Goal: Task Accomplishment & Management: Complete application form

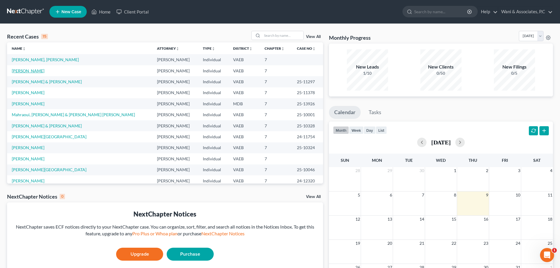
click at [25, 71] on link "[PERSON_NAME]" at bounding box center [28, 70] width 33 height 5
select select "10"
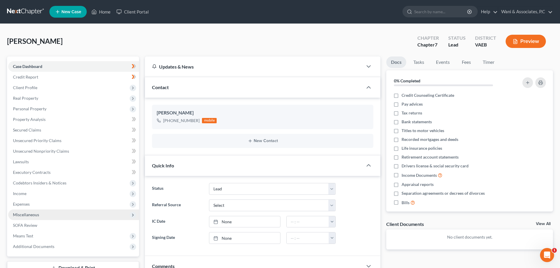
click at [67, 217] on span "Miscellaneous" at bounding box center [73, 214] width 131 height 11
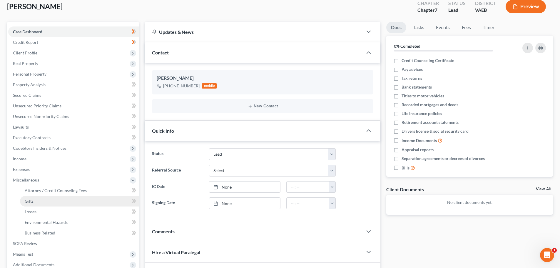
scroll to position [35, 0]
click at [68, 191] on span "Attorney / Credit Counseling Fees" at bounding box center [56, 190] width 62 height 5
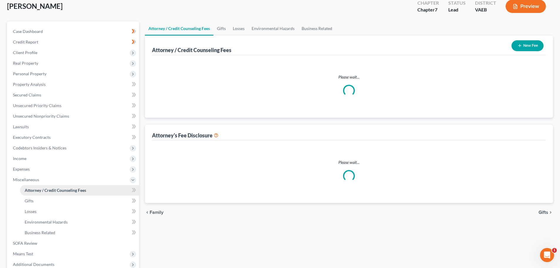
scroll to position [0, 0]
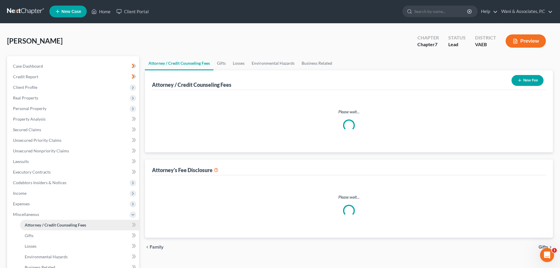
select select "0"
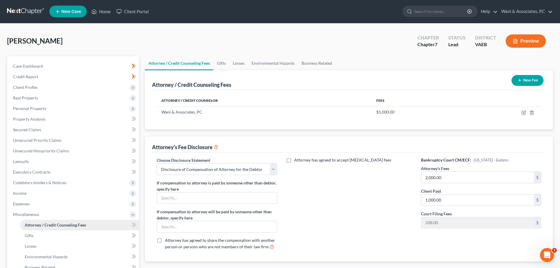
scroll to position [0, 0]
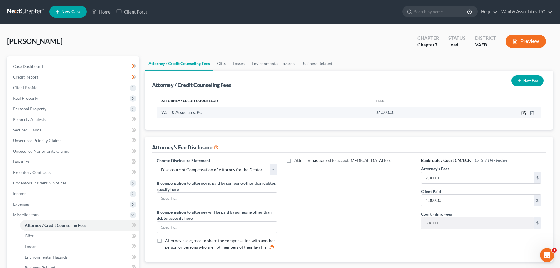
click at [524, 113] on icon "button" at bounding box center [524, 113] width 5 height 5
select select "48"
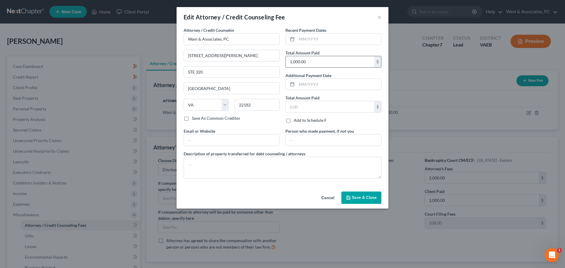
click at [291, 61] on input "1,000.00" at bounding box center [330, 61] width 88 height 11
type input "000.00"
click at [323, 173] on textarea at bounding box center [283, 168] width 198 height 22
click at [352, 194] on button "Save & Close" at bounding box center [361, 198] width 40 height 12
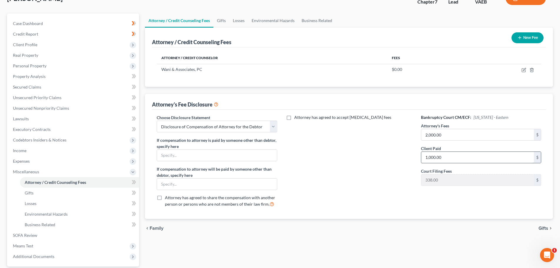
scroll to position [43, 0]
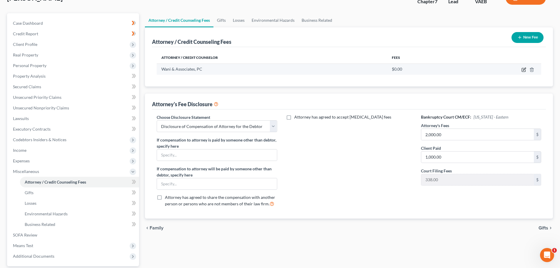
click at [523, 69] on icon "button" at bounding box center [524, 69] width 5 height 5
select select "48"
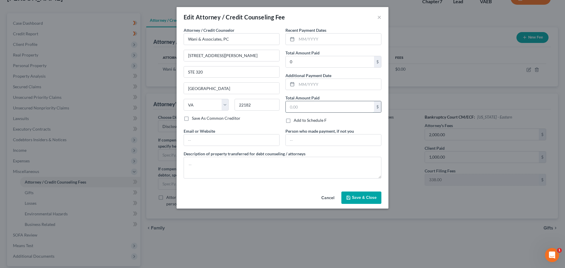
click at [324, 107] on input "text" at bounding box center [330, 106] width 88 height 11
type input "2,000"
click at [367, 195] on span "Save & Close" at bounding box center [364, 197] width 25 height 5
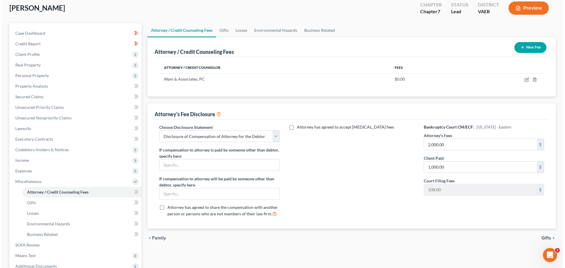
scroll to position [33, 0]
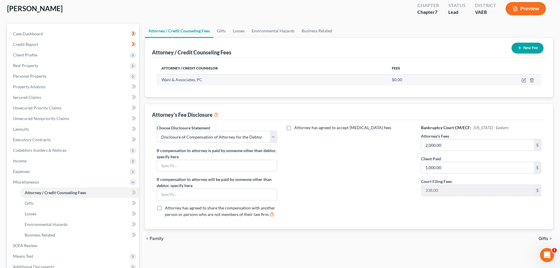
click at [524, 77] on td at bounding box center [498, 79] width 85 height 11
click at [524, 79] on icon "button" at bounding box center [524, 80] width 5 height 5
select select "48"
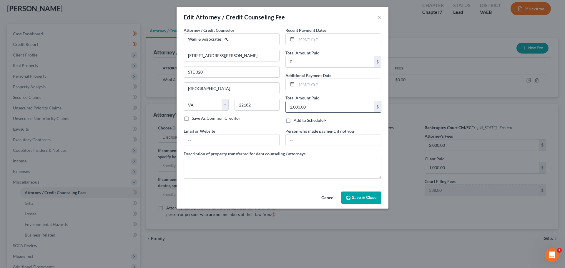
click at [345, 111] on input "2,000.00" at bounding box center [330, 106] width 88 height 11
click at [306, 61] on input "0" at bounding box center [330, 61] width 88 height 11
type input "2,000"
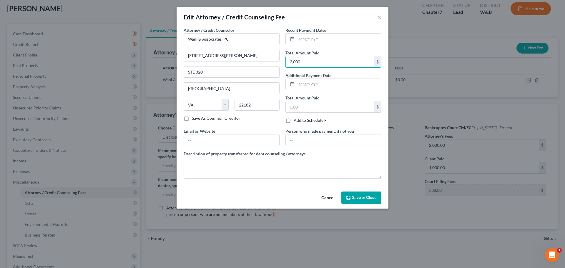
click at [370, 199] on span "Save & Close" at bounding box center [364, 197] width 25 height 5
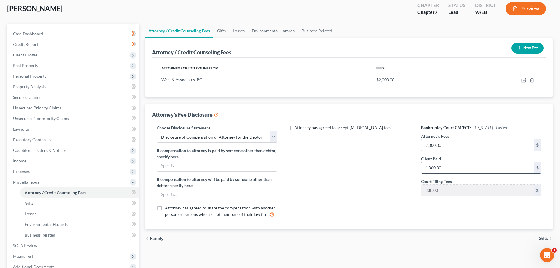
click at [439, 169] on input "1,000.00" at bounding box center [478, 167] width 113 height 11
type input "2,000"
click at [521, 14] on button "Preview" at bounding box center [526, 8] width 40 height 13
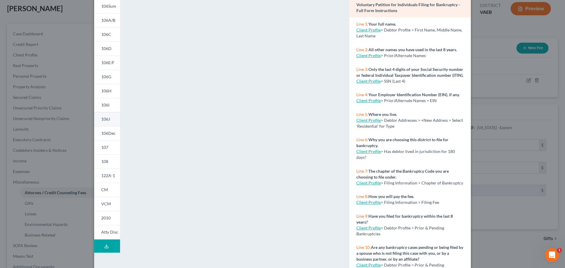
scroll to position [64, 0]
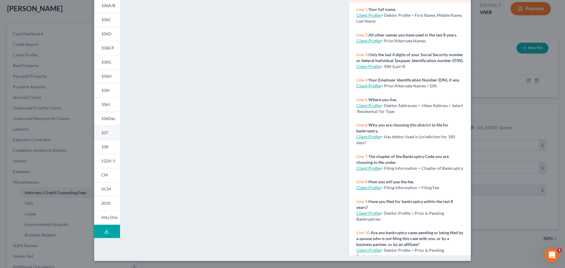
click at [106, 130] on span "107" at bounding box center [104, 132] width 7 height 5
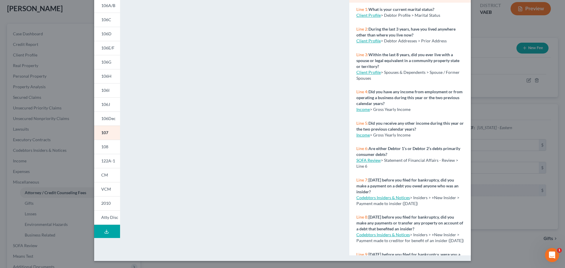
click at [483, 239] on div "Petition Preview Your Statement of Financial Affairs for Individuals Filing for…" at bounding box center [282, 134] width 565 height 268
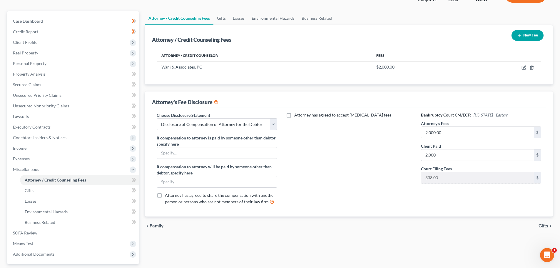
scroll to position [44, 0]
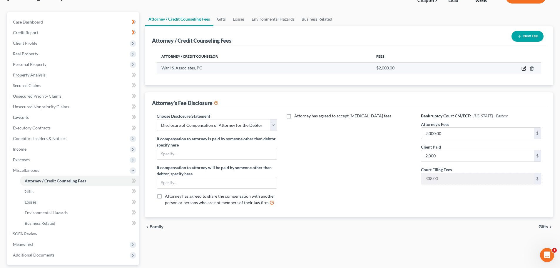
click at [522, 70] on icon "button" at bounding box center [524, 68] width 5 height 5
select select "48"
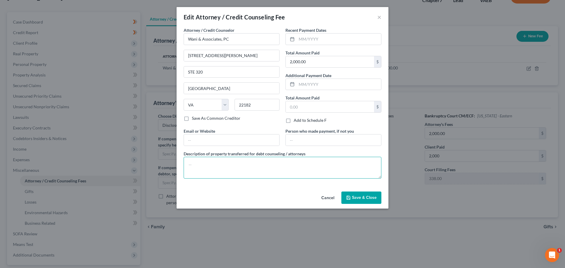
click at [321, 157] on textarea at bounding box center [283, 168] width 198 height 22
type textarea "Legal fees"
click at [355, 194] on button "Save & Close" at bounding box center [361, 198] width 40 height 12
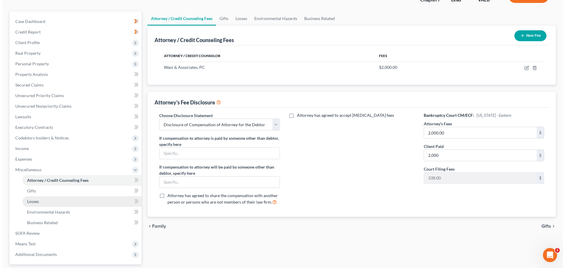
scroll to position [20, 0]
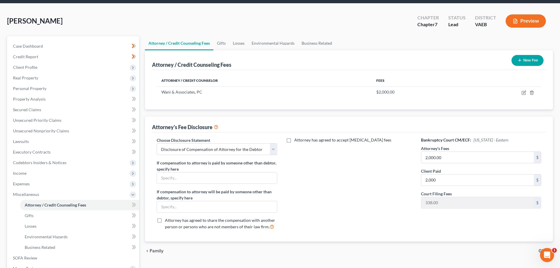
click at [511, 22] on button "Preview" at bounding box center [526, 20] width 40 height 13
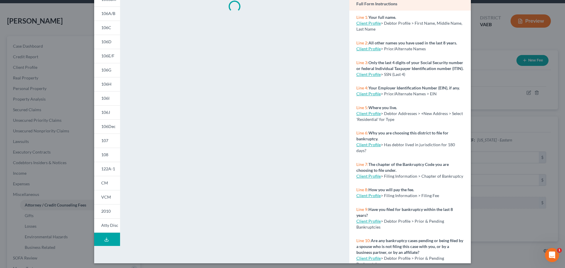
scroll to position [56, 0]
click at [104, 200] on link "VCM" at bounding box center [107, 197] width 26 height 14
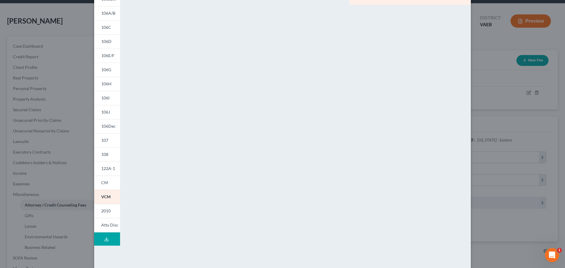
scroll to position [64, 0]
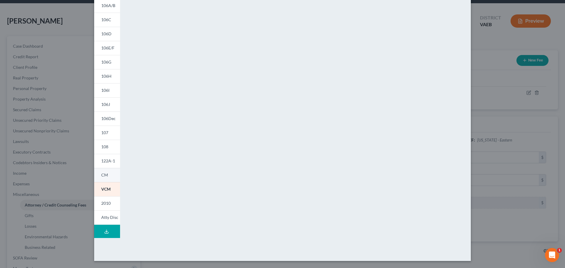
click at [101, 173] on span "CM" at bounding box center [104, 174] width 7 height 5
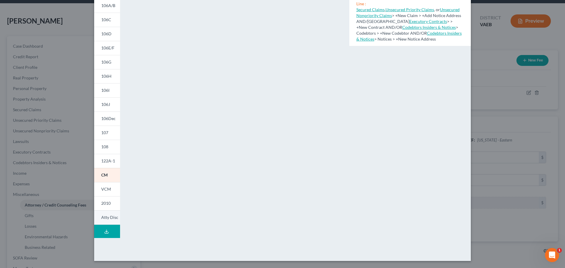
click at [113, 214] on link "Atty Disc" at bounding box center [107, 217] width 26 height 14
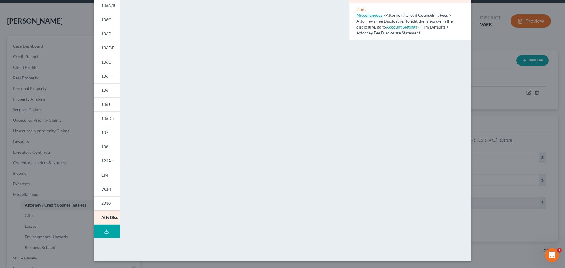
click at [476, 56] on div "Petition Preview Attorney's Disclosure of Compensation × 101 106Sum 106A/B 106C…" at bounding box center [282, 134] width 565 height 268
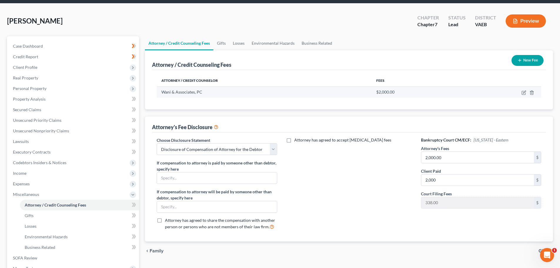
scroll to position [98, 0]
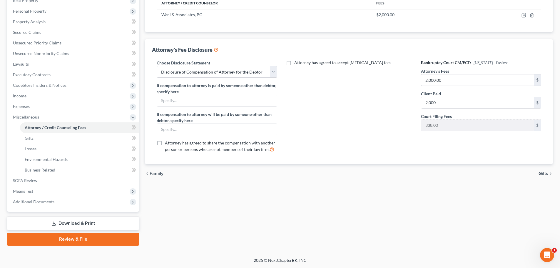
click at [97, 220] on link "Download & Print" at bounding box center [73, 224] width 132 height 14
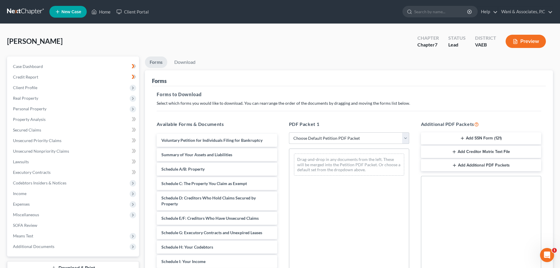
click at [350, 136] on select "Choose Default Petition PDF Packet Complete Bankruptcy Petition (all forms and …" at bounding box center [349, 138] width 120 height 12
click at [335, 214] on div "Drag-and-drop in any documents from the left. These will be merged into the Pet…" at bounding box center [349, 230] width 120 height 162
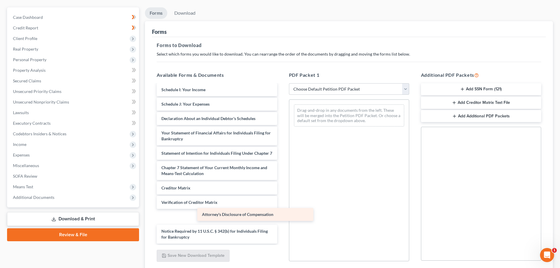
scroll to position [114, 0]
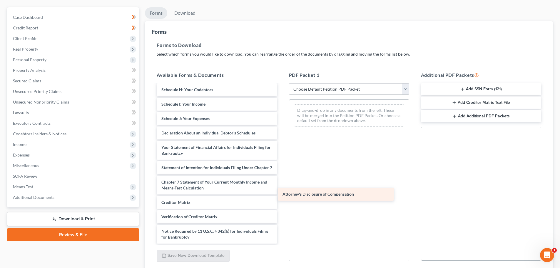
drag, startPoint x: 259, startPoint y: 238, endPoint x: 380, endPoint y: 195, distance: 128.6
click at [282, 195] on div "Attorney's Disclosure of Compensation Voluntary Petition for Individuals Filing…" at bounding box center [217, 109] width 130 height 267
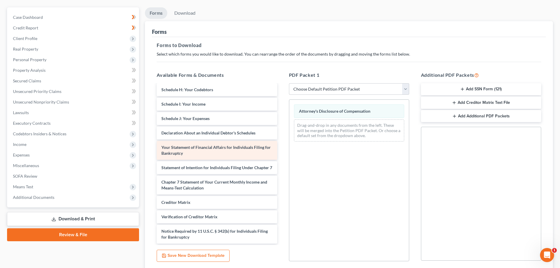
scroll to position [94, 0]
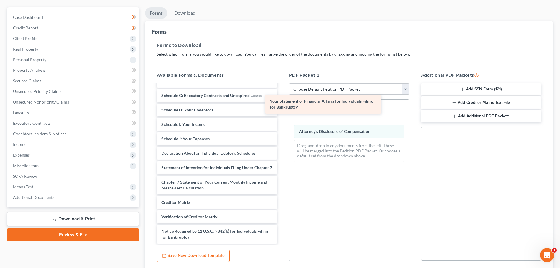
drag, startPoint x: 238, startPoint y: 147, endPoint x: 348, endPoint y: 108, distance: 116.6
click at [282, 108] on div "Your Statement of Financial Affairs for Individuals Filing for Bankruptcy Volun…" at bounding box center [217, 120] width 130 height 247
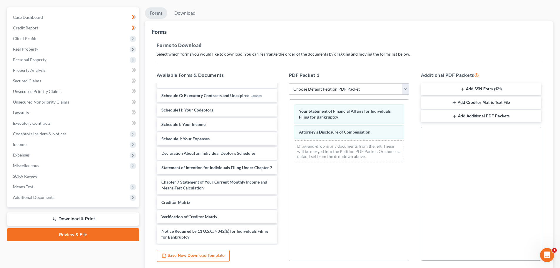
scroll to position [95, 0]
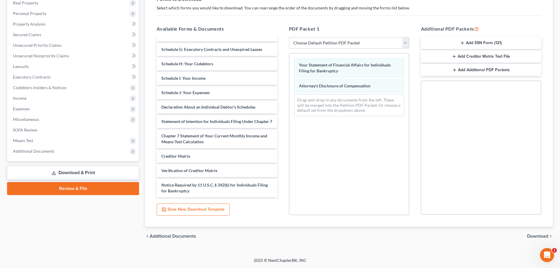
click at [533, 234] on span "Download" at bounding box center [538, 236] width 21 height 5
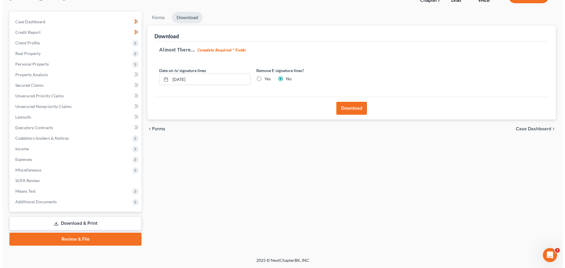
scroll to position [45, 0]
click at [262, 79] on label "Yes" at bounding box center [265, 79] width 6 height 6
click at [265, 79] on input "Yes" at bounding box center [267, 78] width 4 height 4
radio input "true"
radio input "false"
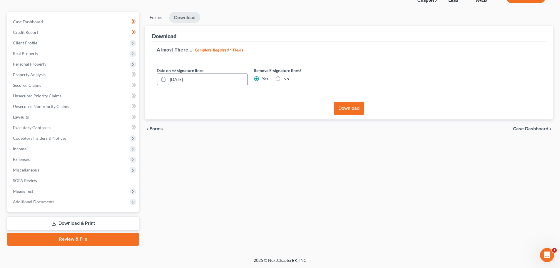
click at [222, 81] on input "[DATE]" at bounding box center [208, 79] width 80 height 11
type input "1"
click at [357, 107] on button "Download" at bounding box center [349, 108] width 31 height 13
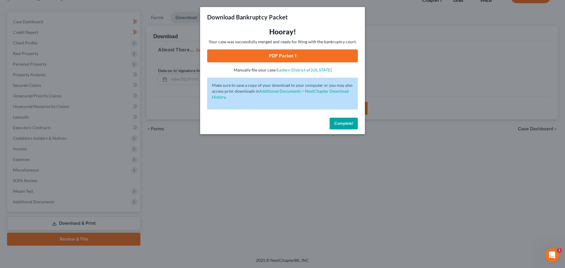
click at [318, 56] on link "PDF Packet 1" at bounding box center [282, 55] width 151 height 13
